Goal: Task Accomplishment & Management: Manage account settings

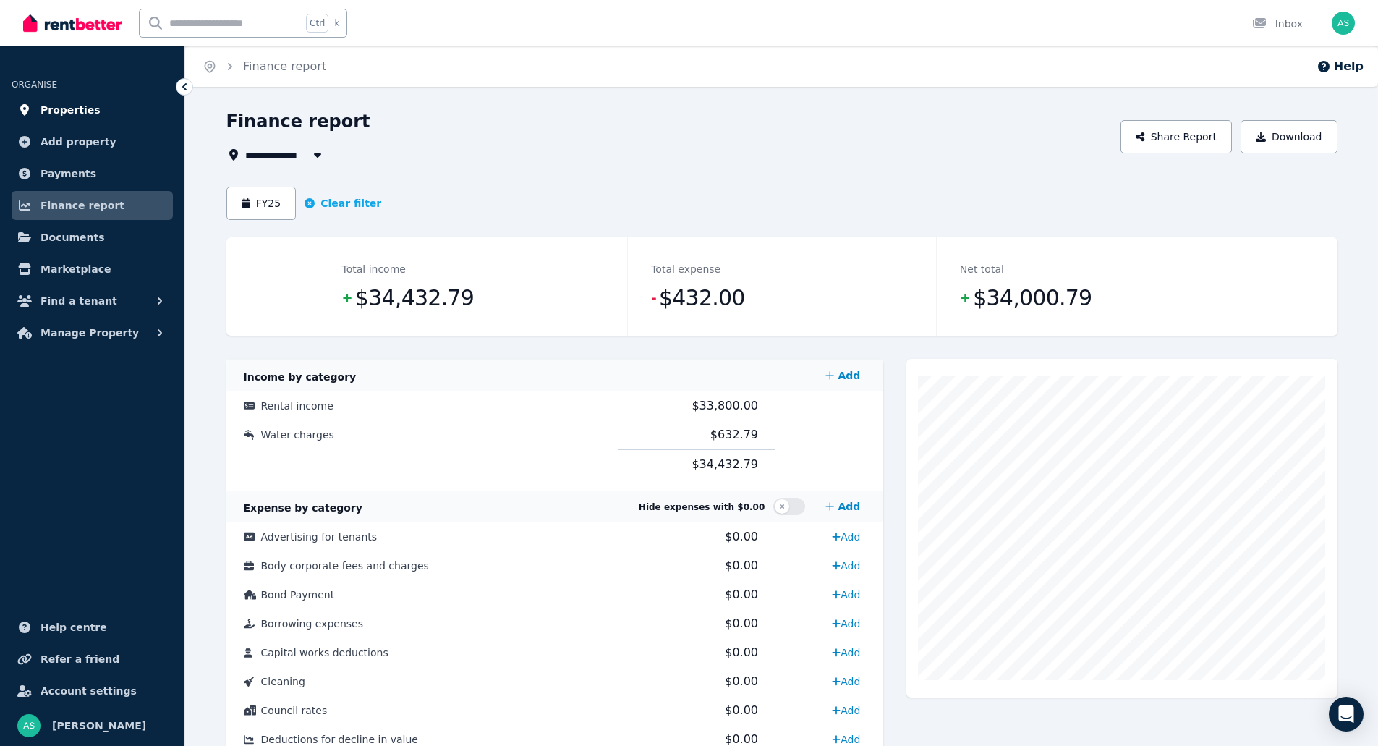
click at [118, 106] on link "Properties" at bounding box center [92, 110] width 161 height 29
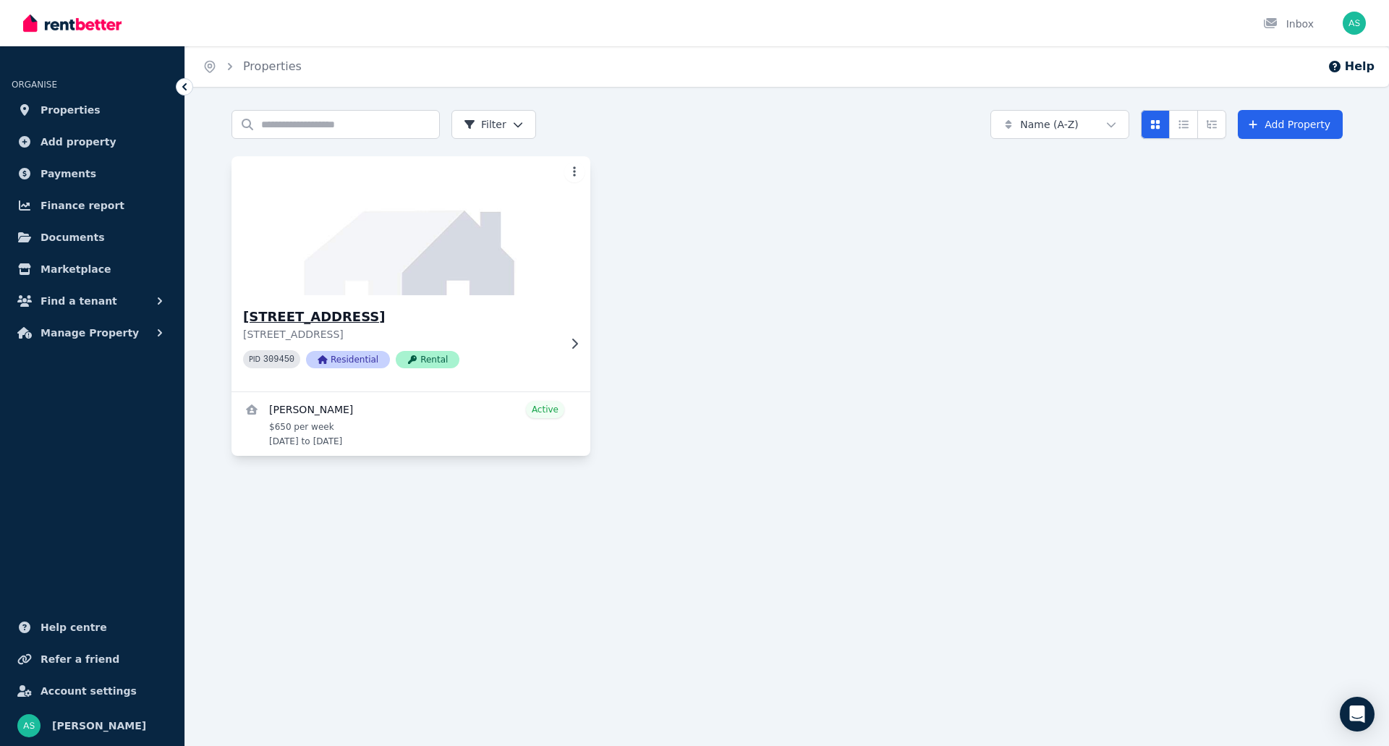
click at [472, 263] on img at bounding box center [411, 226] width 377 height 146
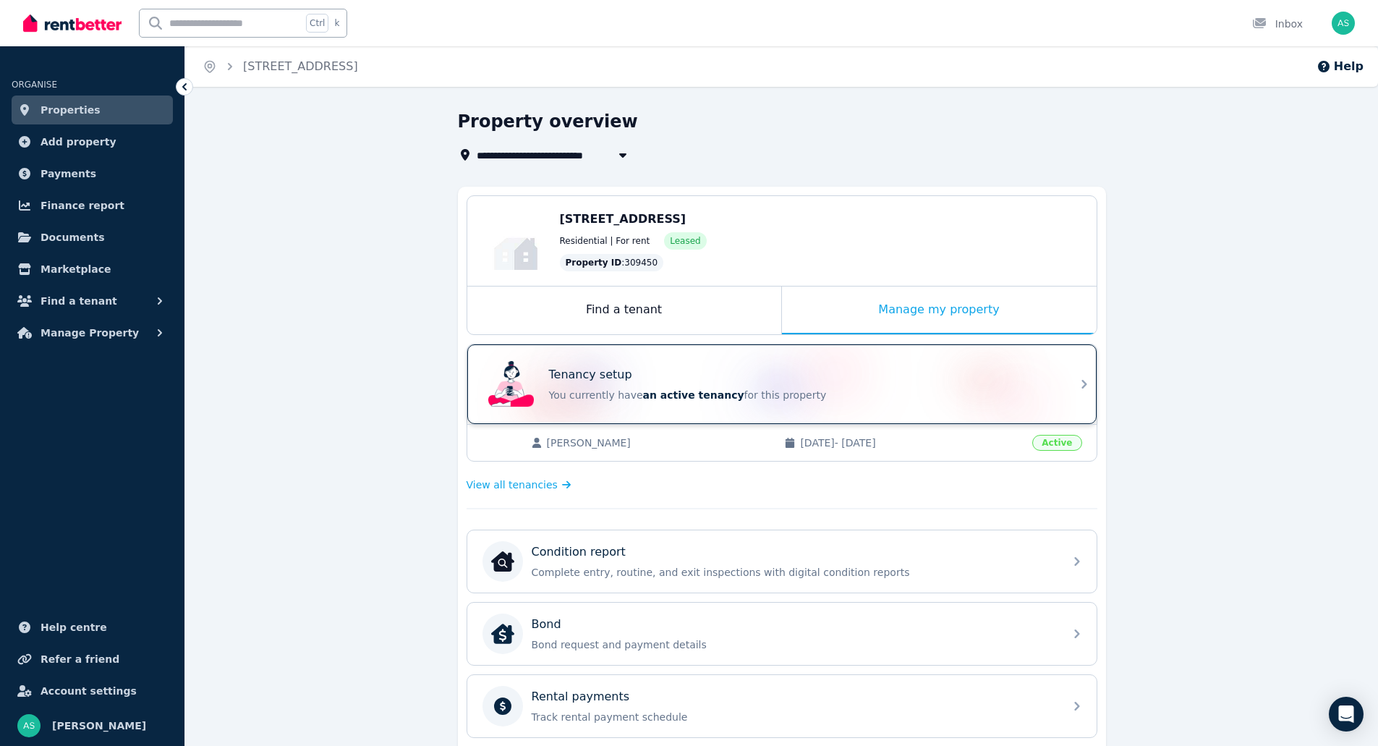
click at [841, 409] on div "Tenancy setup You currently have an active tenancy for this property" at bounding box center [769, 384] width 573 height 58
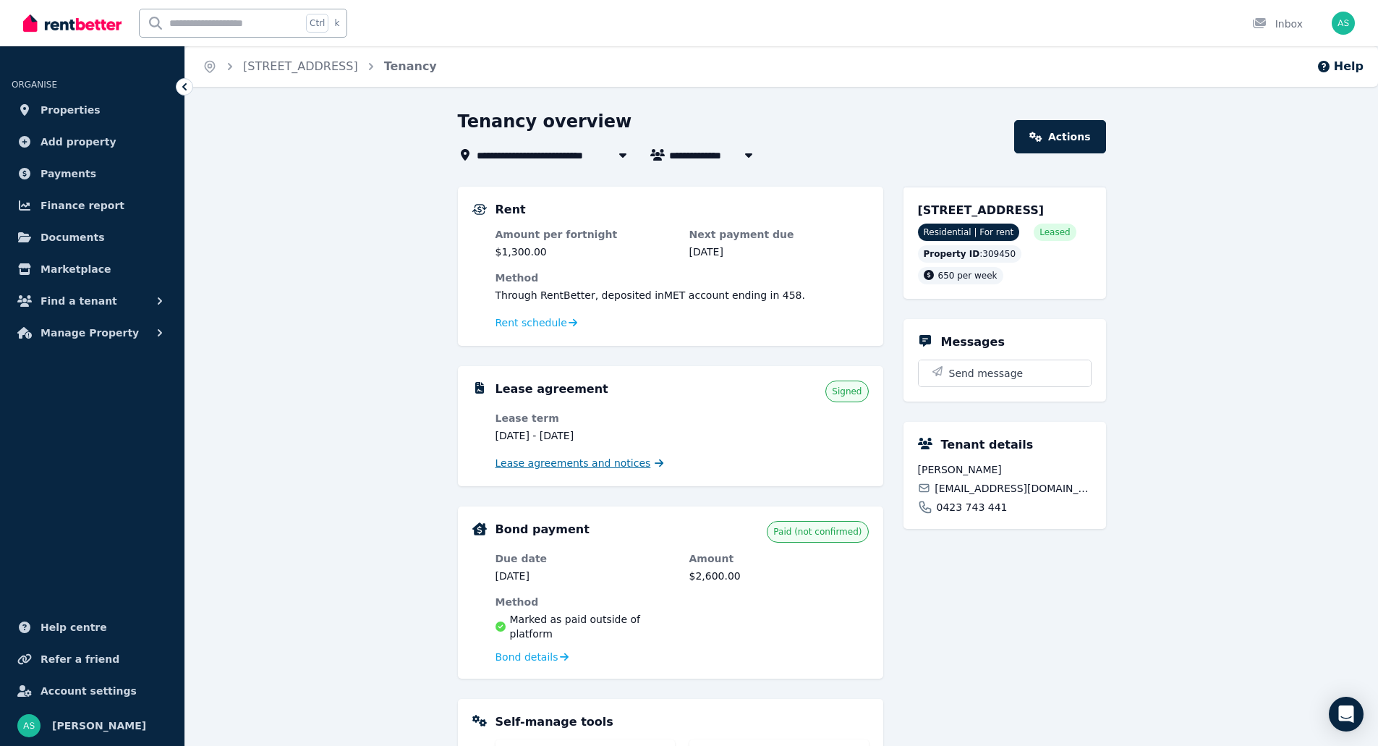
click at [579, 466] on span "Lease agreements and notices" at bounding box center [574, 463] width 156 height 14
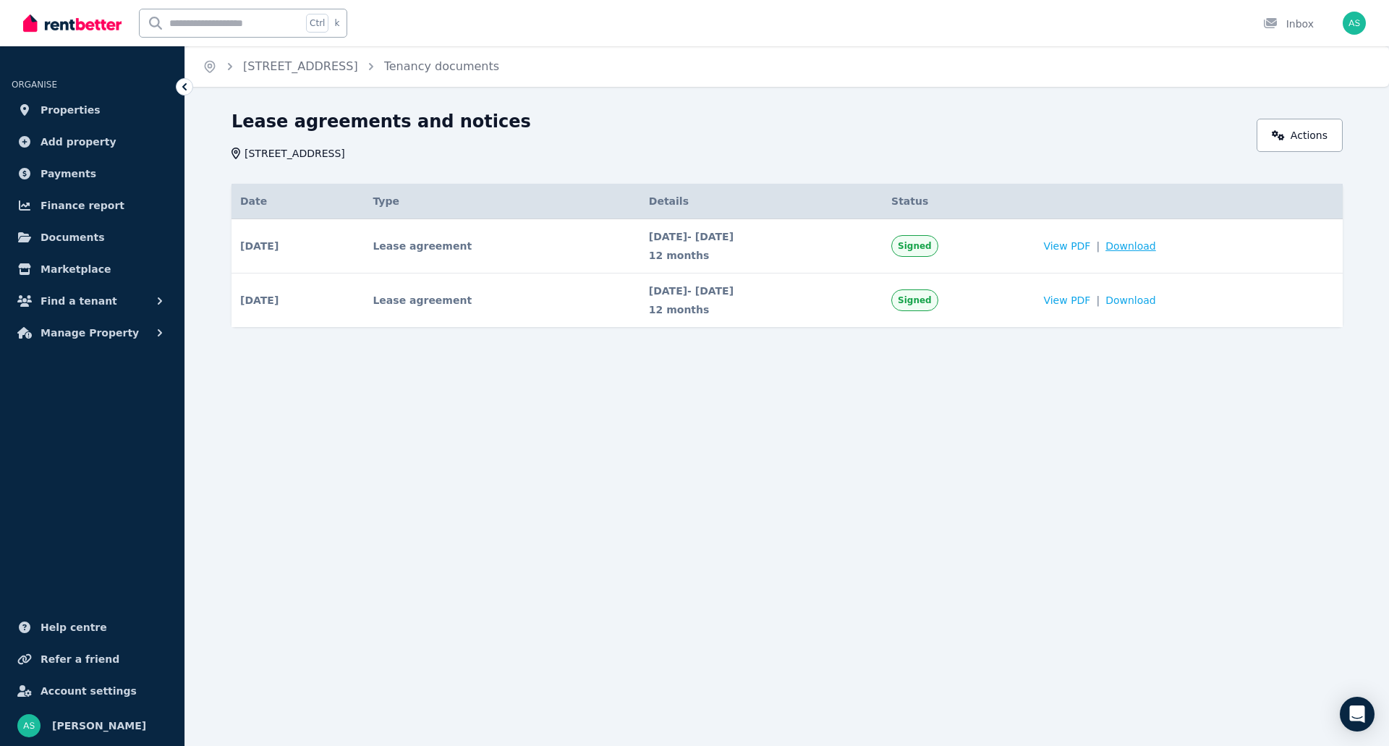
click at [1156, 249] on span "Download" at bounding box center [1131, 246] width 51 height 14
